Goal: Task Accomplishment & Management: Manage account settings

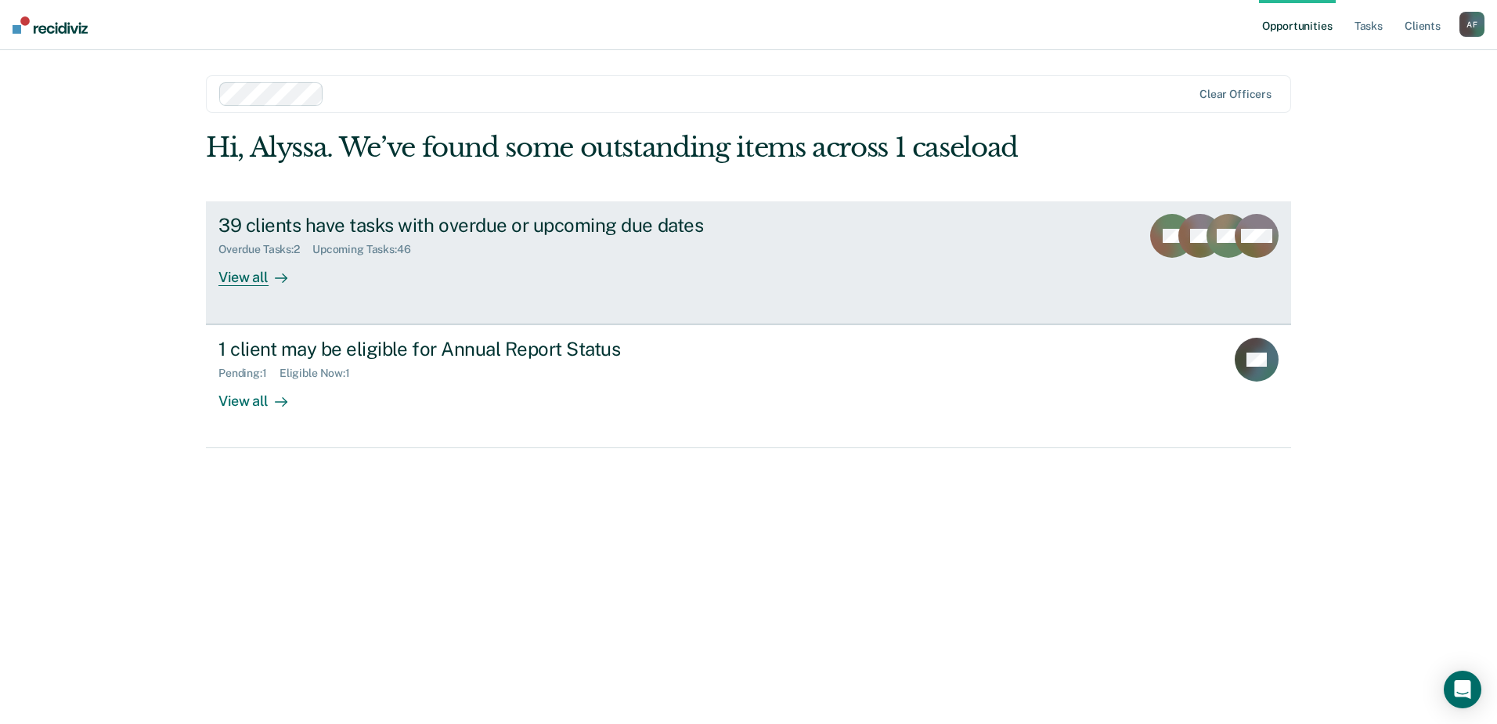
click at [399, 229] on div "39 clients have tasks with overdue or upcoming due dates" at bounding box center [493, 225] width 550 height 23
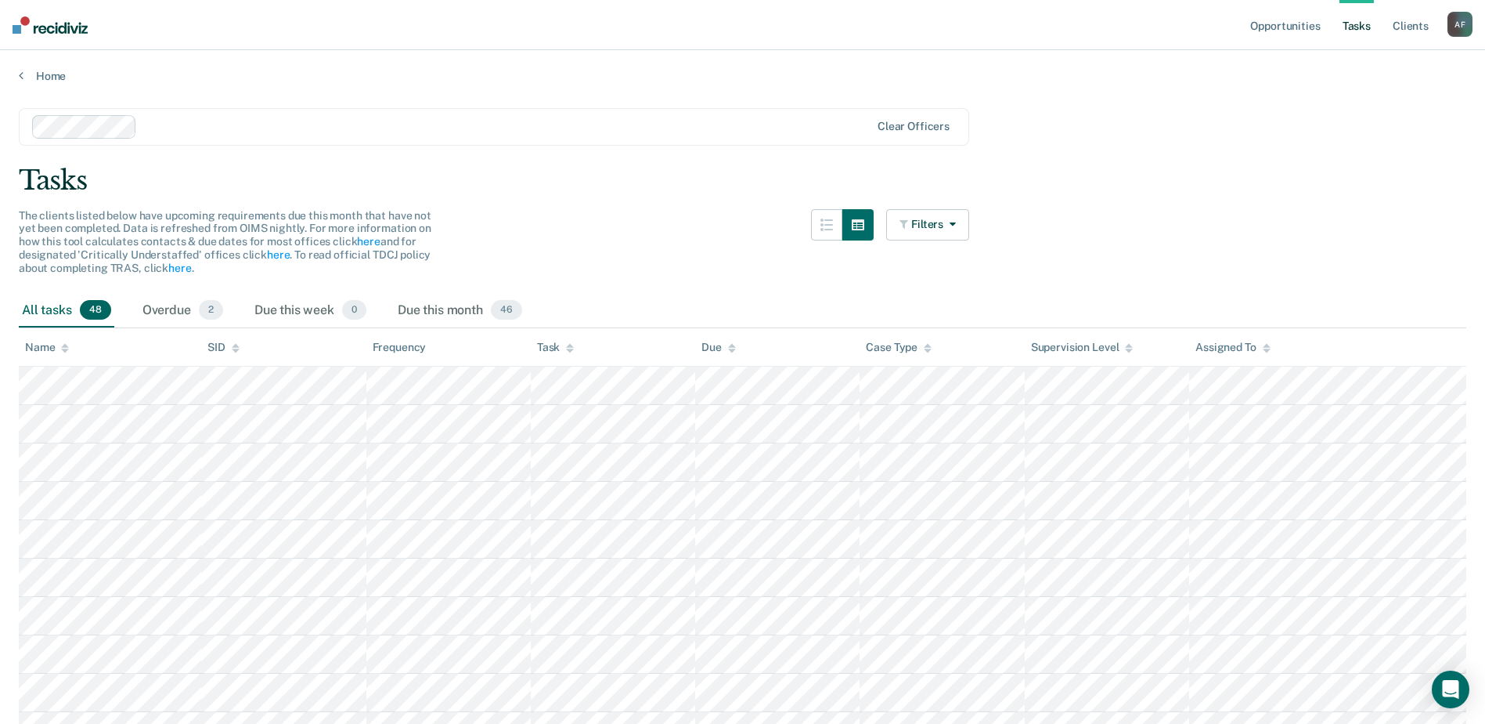
scroll to position [78, 0]
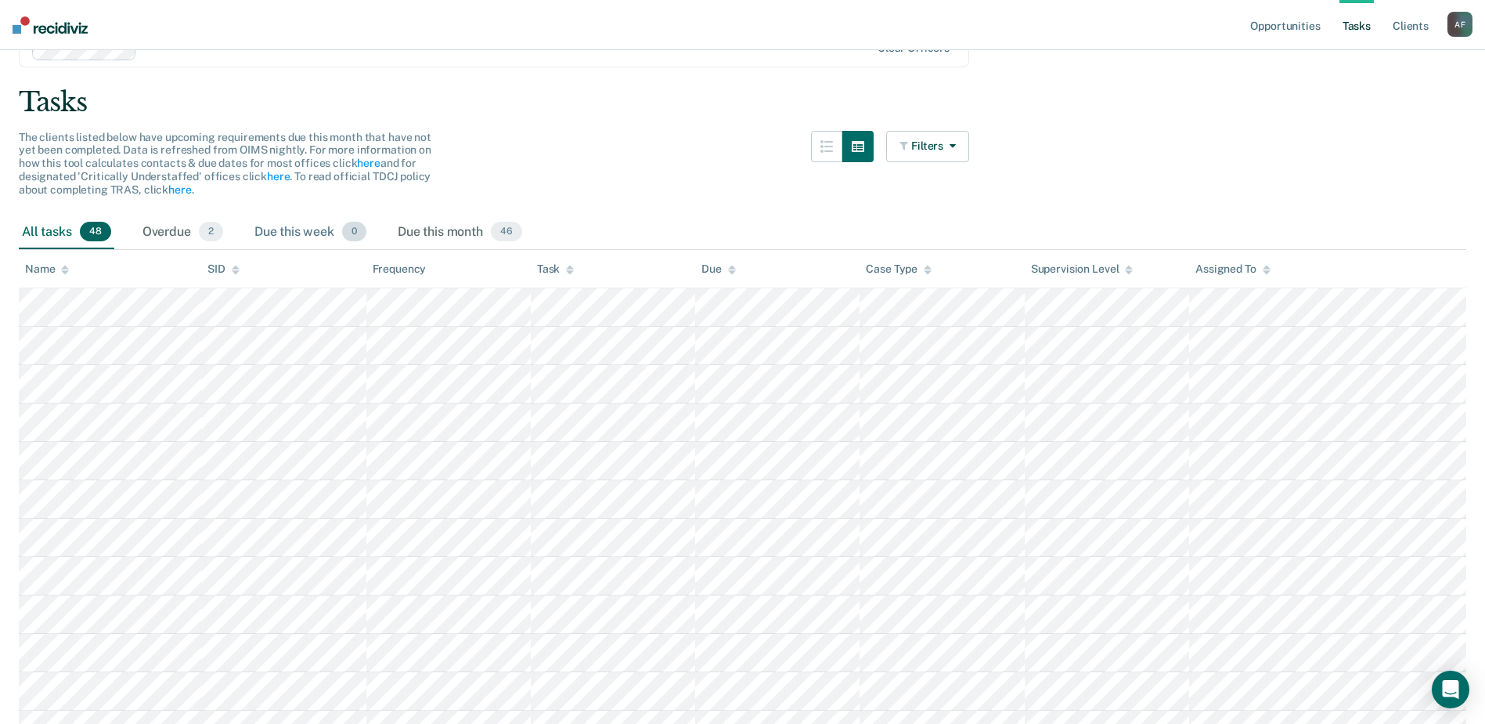
click at [298, 236] on div "Due this week 0" at bounding box center [310, 232] width 118 height 34
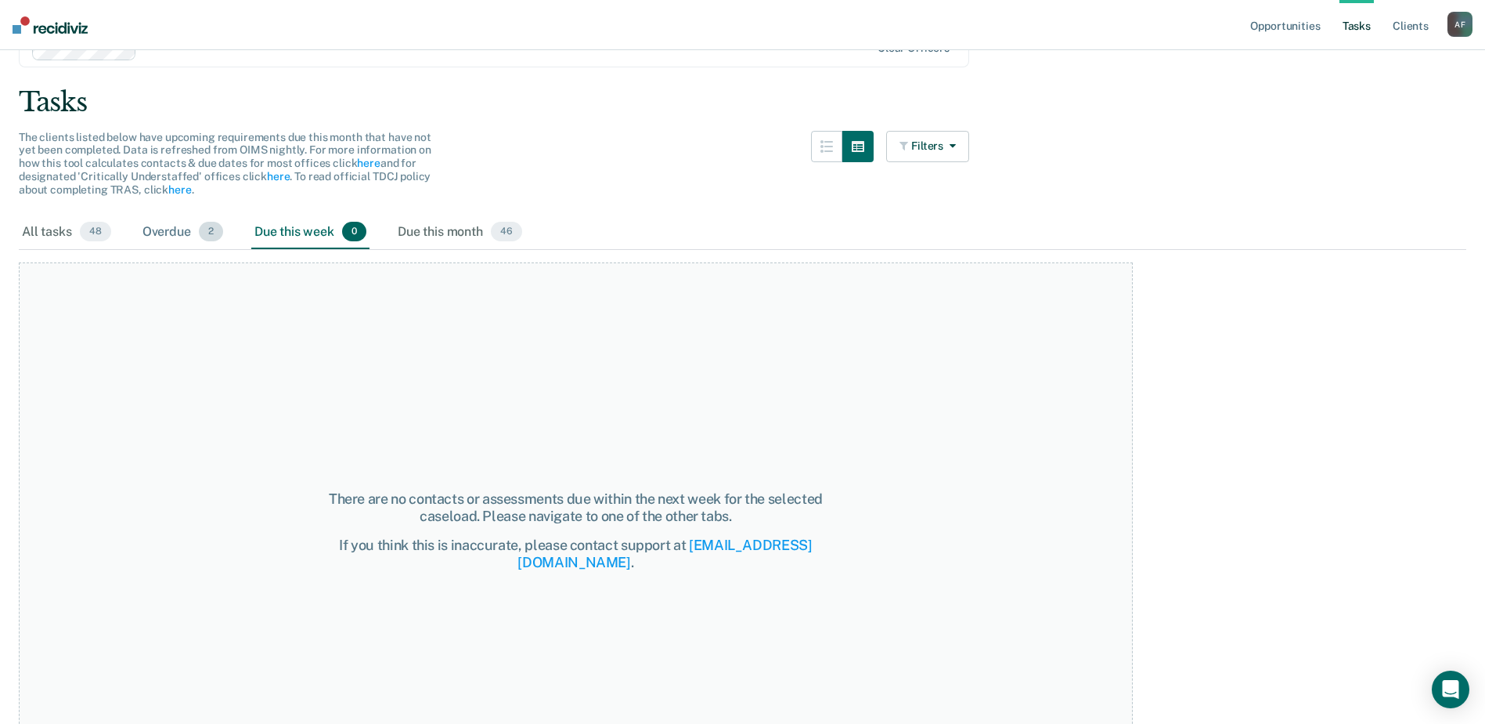
click at [187, 232] on div "Overdue 2" at bounding box center [182, 232] width 87 height 34
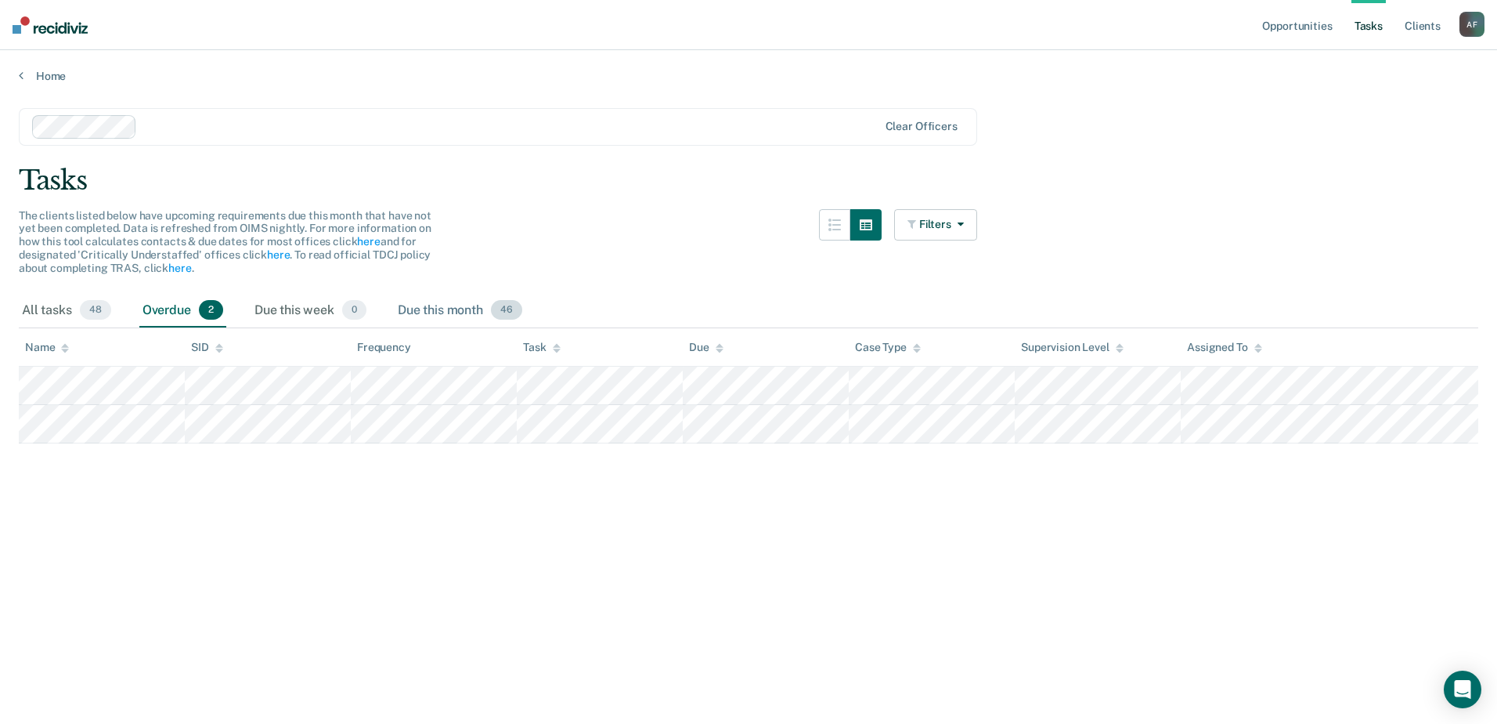
click at [432, 308] on div "Due this month 46" at bounding box center [460, 311] width 131 height 34
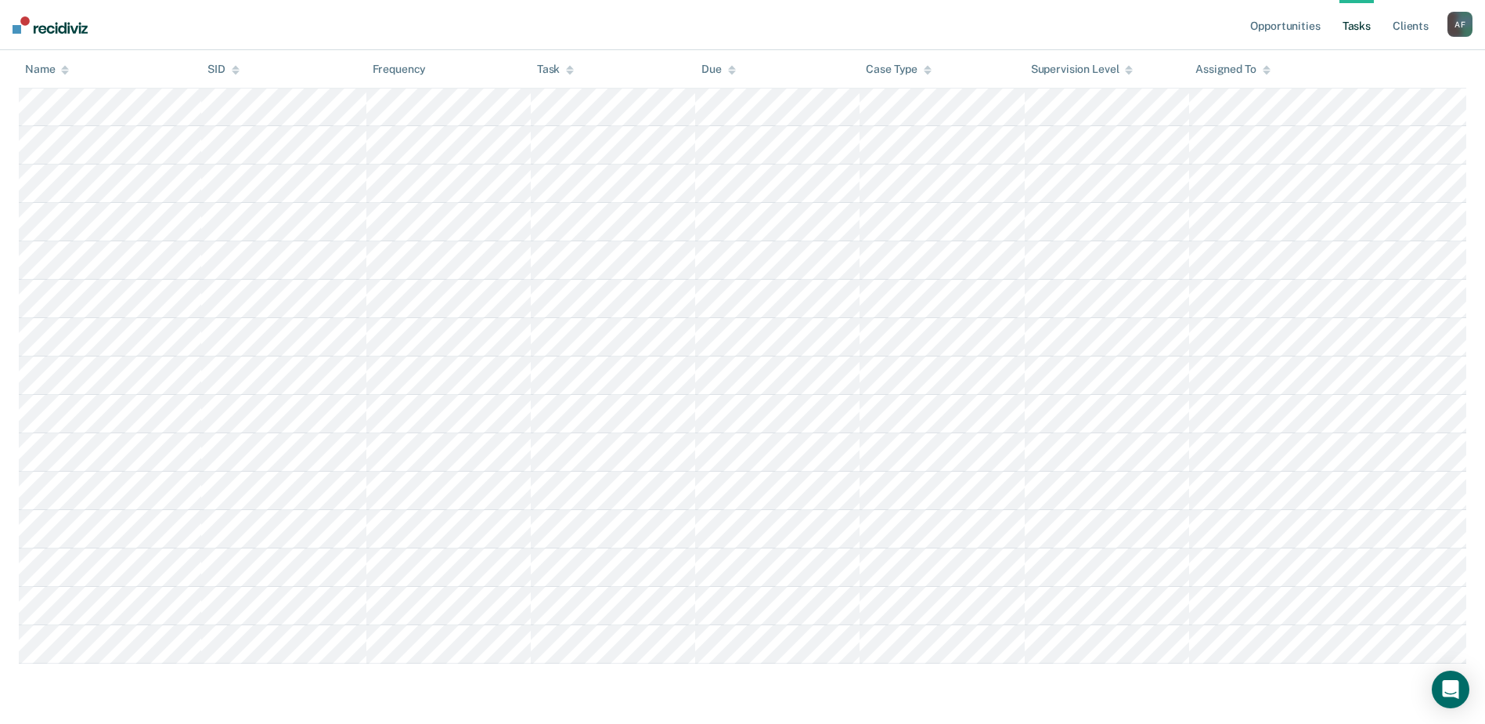
scroll to position [1471, 0]
